Goal: Transaction & Acquisition: Book appointment/travel/reservation

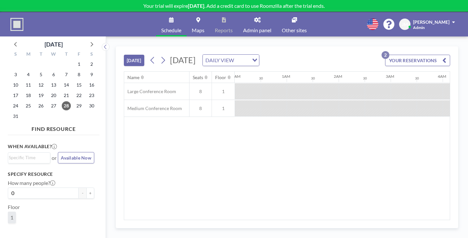
scroll to position [0, 698]
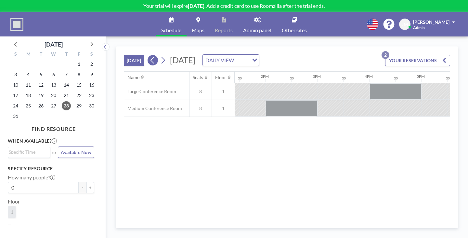
click at [150, 55] on icon at bounding box center [153, 60] width 6 height 10
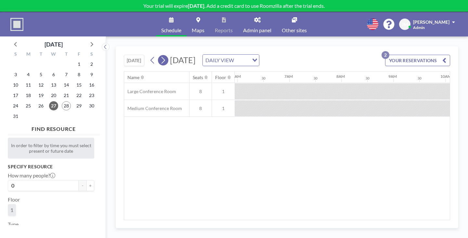
scroll to position [0, 327]
click at [160, 55] on icon at bounding box center [163, 60] width 6 height 10
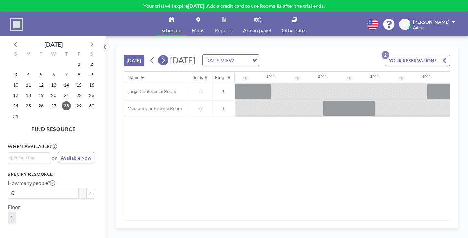
click at [160, 55] on icon at bounding box center [163, 60] width 6 height 10
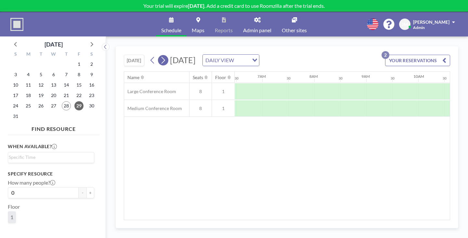
scroll to position [0, 338]
click at [160, 55] on icon at bounding box center [163, 60] width 6 height 10
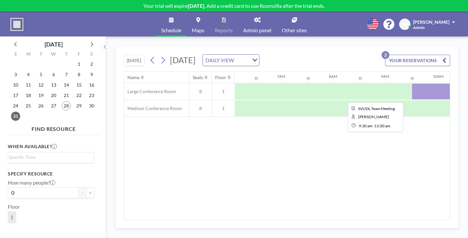
click at [412, 83] on div at bounding box center [451, 91] width 78 height 16
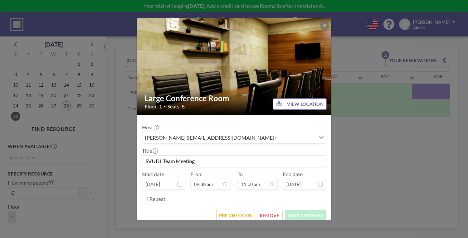
click at [338, 74] on div "Large Conference Room Floor: 1 • Seats: 8 VIEW LOCATION Host [PERSON_NAME] ([EM…" at bounding box center [234, 119] width 468 height 238
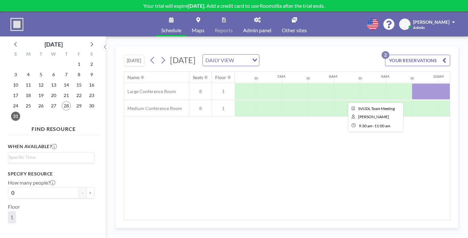
click at [412, 83] on div at bounding box center [451, 91] width 78 height 16
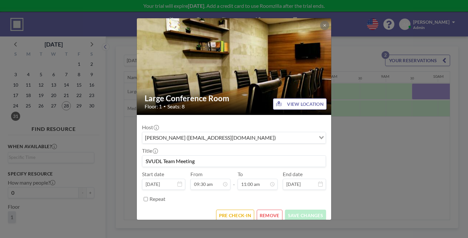
click at [260, 187] on form "Host [PERSON_NAME] ([EMAIL_ADDRESS][DOMAIN_NAME]) Loading... Title SVUDL Team M…" at bounding box center [234, 170] width 195 height 111
click at [262, 209] on button "REMOVE" at bounding box center [270, 214] width 26 height 11
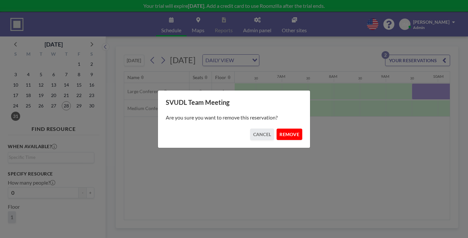
click at [281, 131] on button "REMOVE" at bounding box center [290, 133] width 26 height 11
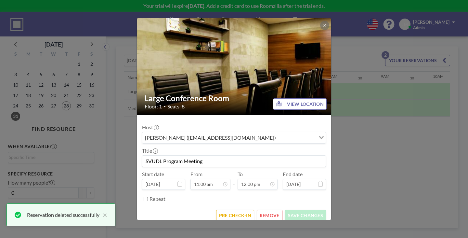
click at [268, 209] on button "REMOVE" at bounding box center [270, 214] width 26 height 11
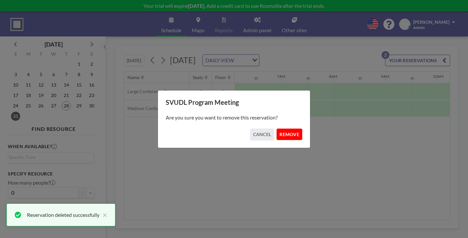
click at [277, 128] on button "REMOVE" at bounding box center [290, 133] width 26 height 11
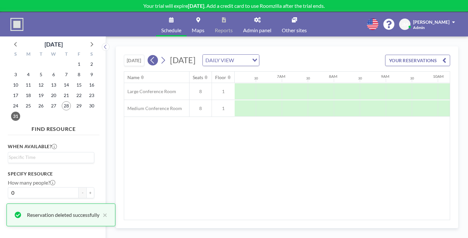
click at [151, 57] on icon at bounding box center [153, 60] width 4 height 7
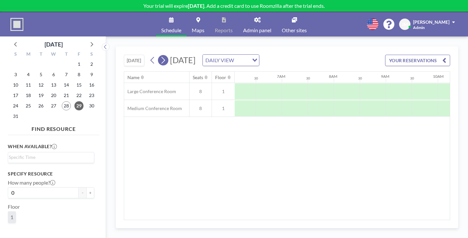
click at [160, 55] on icon at bounding box center [163, 60] width 6 height 10
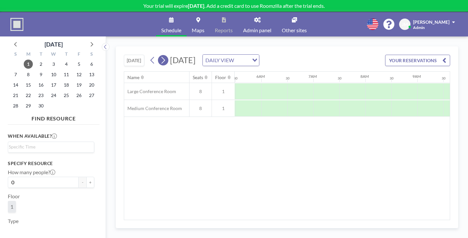
click at [160, 55] on icon at bounding box center [163, 60] width 6 height 10
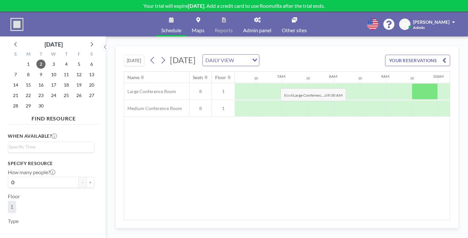
click at [412, 83] on div at bounding box center [425, 91] width 26 height 16
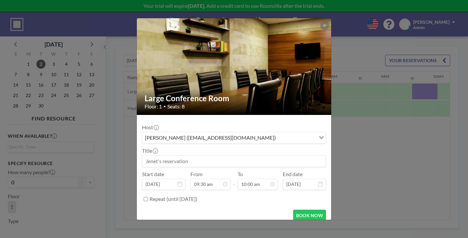
scroll to position [197, 0]
click at [252, 155] on input at bounding box center [233, 160] width 183 height 11
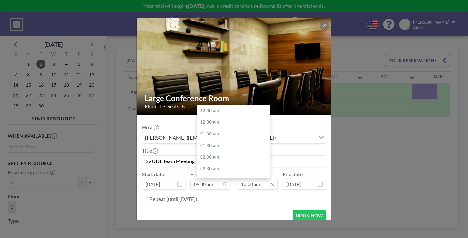
scroll to position [208, 0]
type input "SVUDL Team Meeting"
click at [255, 179] on input "10:00 am" at bounding box center [258, 184] width 40 height 11
click at [221, 152] on div "11:00 am" at bounding box center [235, 158] width 76 height 12
type input "11:00 am"
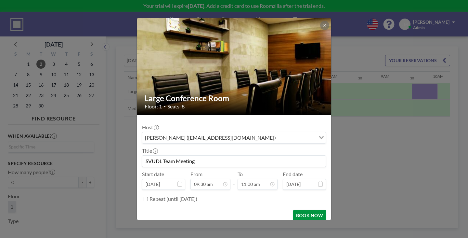
click at [300, 209] on button "BOOK NOW" at bounding box center [309, 214] width 33 height 11
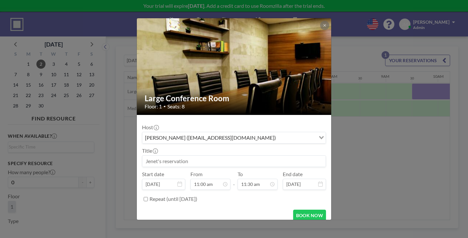
click at [214, 155] on input at bounding box center [233, 160] width 183 height 11
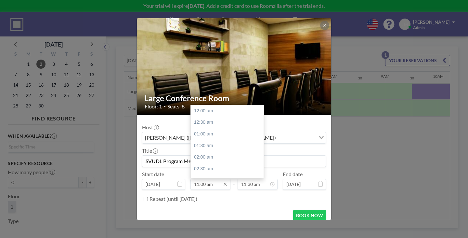
scroll to position [228, 0]
type input "SVUDL Program Meeting"
click at [209, 179] on input "11:00 am" at bounding box center [211, 184] width 40 height 11
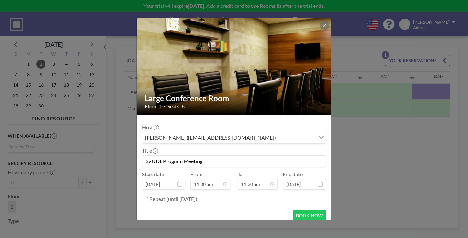
click at [248, 209] on div "BOOK NOW" at bounding box center [234, 214] width 184 height 11
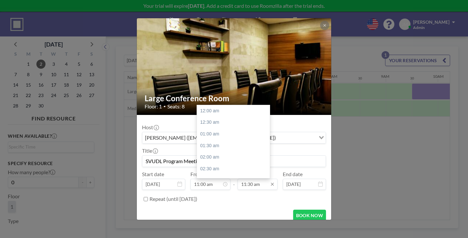
scroll to position [239, 0]
click at [250, 179] on input "11:30 am" at bounding box center [258, 184] width 40 height 11
click at [224, 156] on div "12:30 pm" at bounding box center [235, 162] width 76 height 12
type input "12:30 pm"
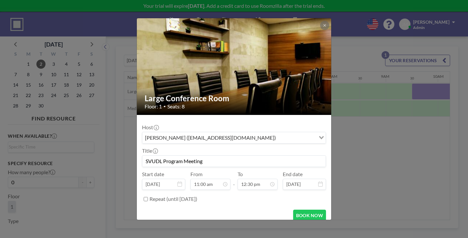
scroll to position [260, 0]
click at [258, 194] on div "Repeat (until [DATE])" at bounding box center [238, 199] width 177 height 11
click at [293, 209] on button "BOOK NOW" at bounding box center [309, 214] width 33 height 11
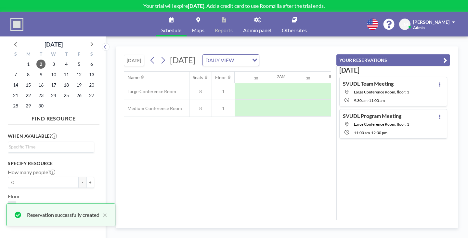
click at [284, 138] on div "Name Seats Floor 12AM 30 1AM 30 2AM 30 3AM 30 4AM 30 5AM 30 6AM 30 7AM 30 8AM 3…" at bounding box center [227, 146] width 207 height 148
click at [300, 148] on div "Name Seats Floor 12AM 30 1AM 30 2AM 30 3AM 30 4AM 30 5AM 30 6AM 30 7AM 30 8AM 3…" at bounding box center [227, 146] width 207 height 148
click at [345, 36] on div "[DATE] [DATE] DAILY VIEW Loading... Name Seats Floor 12AM 30 1AM 30 2AM 30 3AM …" at bounding box center [287, 136] width 362 height 201
click at [450, 54] on button "YOUR RESERVATIONS" at bounding box center [394, 59] width 114 height 11
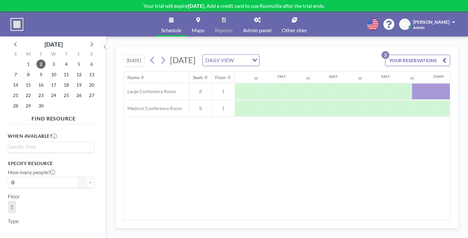
click at [288, 151] on div "Name Seats Floor 12AM 30 1AM 30 2AM 30 3AM 30 4AM 30 5AM 30 6AM 30 7AM 30 8AM 3…" at bounding box center [287, 146] width 326 height 148
click at [288, 130] on div "Name Seats Floor 12AM 30 1AM 30 2AM 30 3AM 30 4AM 30 5AM 30 6AM 30 7AM 30 8AM 3…" at bounding box center [287, 146] width 326 height 148
click at [160, 55] on icon at bounding box center [163, 60] width 6 height 10
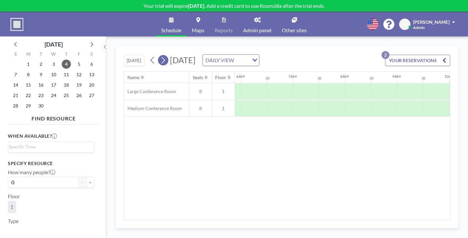
click at [160, 55] on icon at bounding box center [163, 60] width 6 height 10
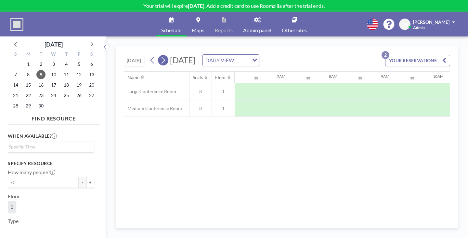
click at [160, 55] on icon at bounding box center [163, 60] width 6 height 10
drag, startPoint x: 282, startPoint y: 143, endPoint x: 294, endPoint y: 47, distance: 96.3
click at [280, 141] on div "Name Seats Floor 12AM 30 1AM 30 2AM 30 3AM 30 4AM 30 5AM 30 6AM 30 7AM 30 8AM 3…" at bounding box center [287, 146] width 326 height 148
